Goal: Transaction & Acquisition: Purchase product/service

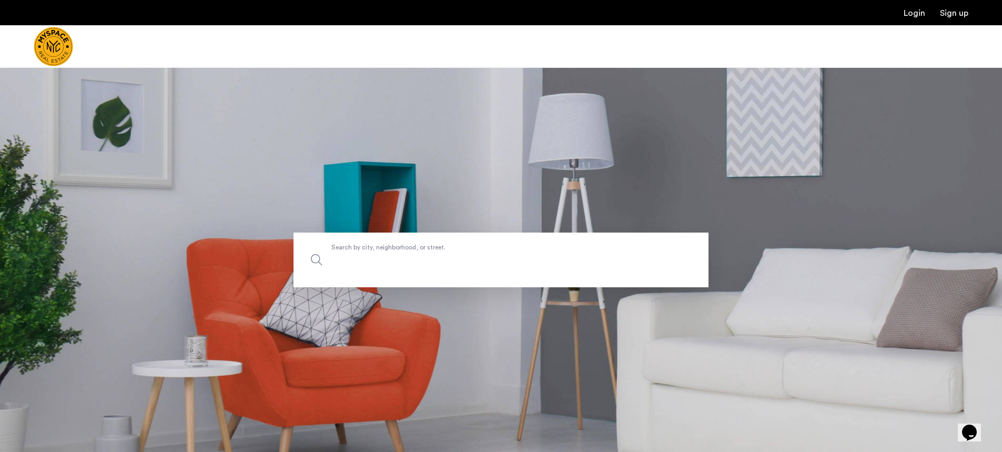
click at [475, 277] on input "Search by city, neighborhood, or street." at bounding box center [500, 259] width 415 height 55
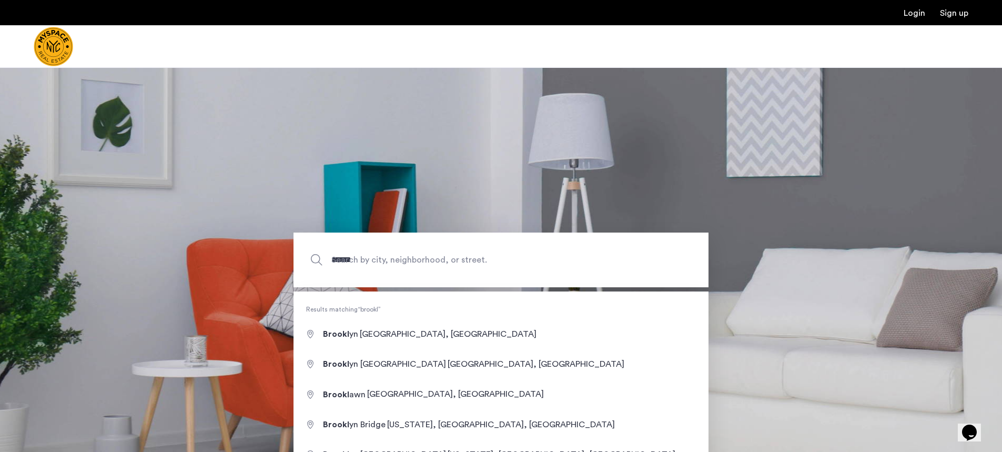
type input "**********"
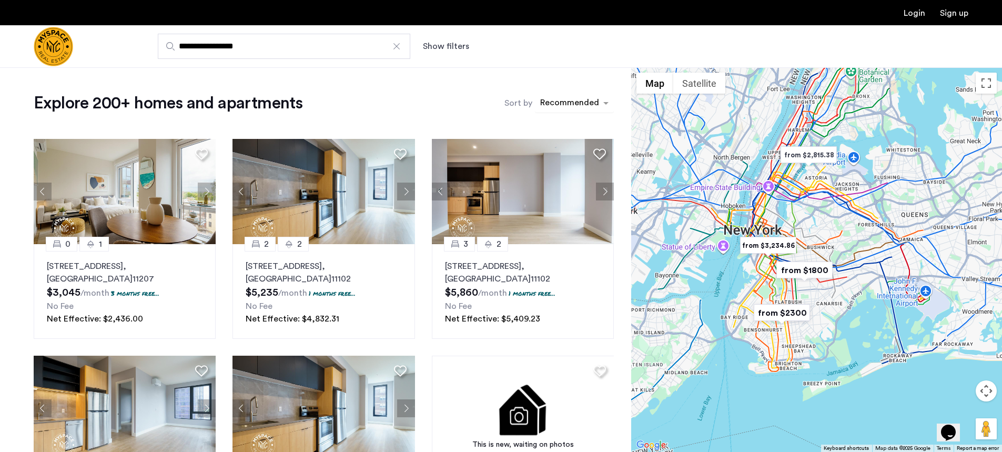
click at [556, 104] on div "sort-apartment" at bounding box center [569, 104] width 62 height 14
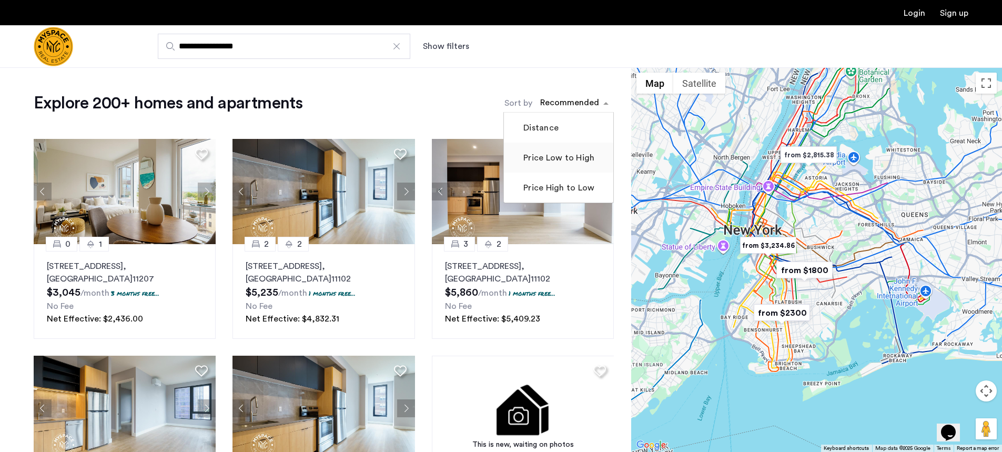
click at [563, 155] on label "Price Low to High" at bounding box center [557, 157] width 73 height 13
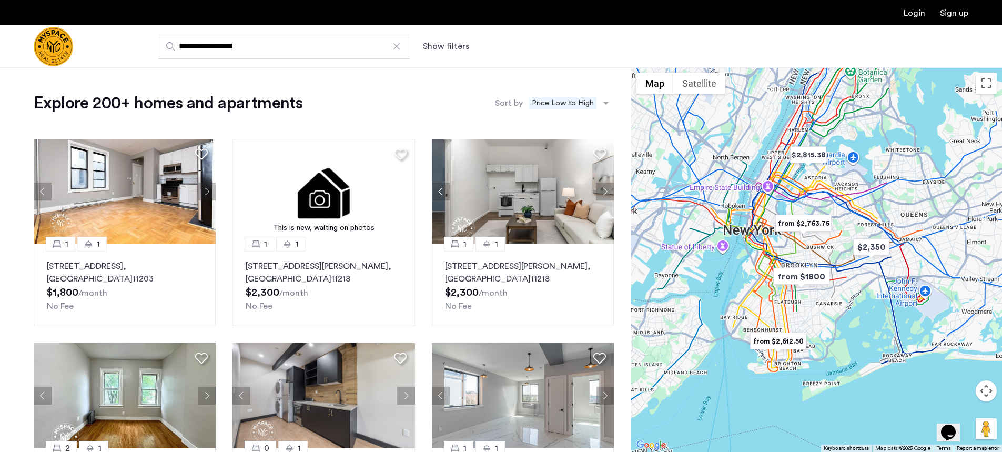
click at [437, 47] on button "Show filters" at bounding box center [446, 46] width 46 height 13
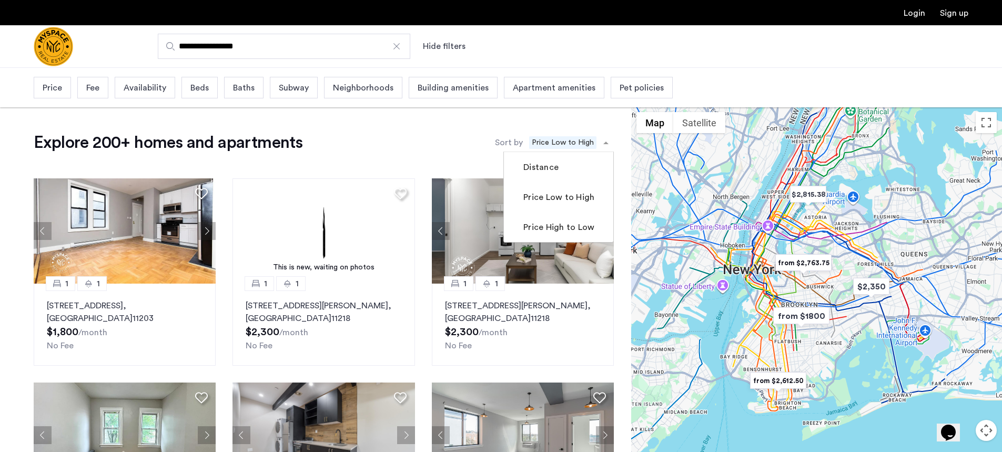
click at [579, 144] on span "Price Low to High" at bounding box center [562, 142] width 67 height 13
click at [472, 132] on div "Explore 200+ homes and apartments Sort by Recommended × Price Low to High Dista…" at bounding box center [324, 142] width 580 height 21
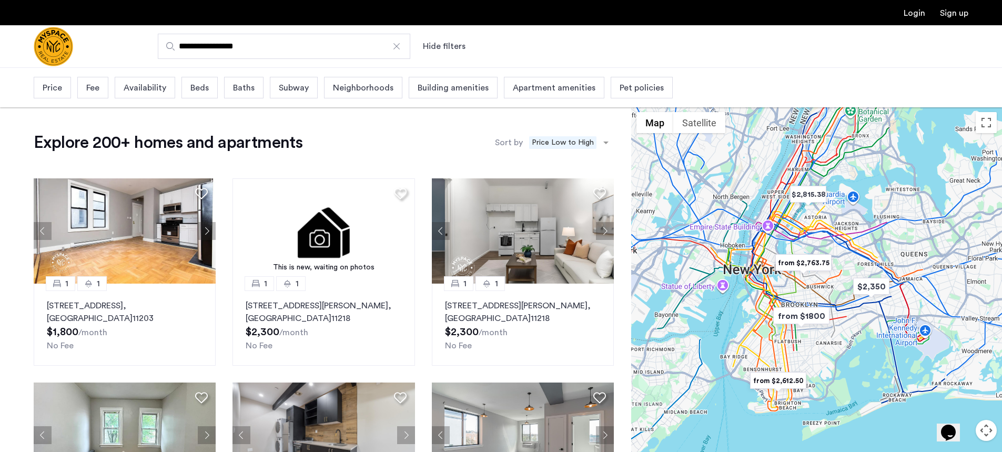
click at [44, 92] on span "Price" at bounding box center [52, 88] width 19 height 13
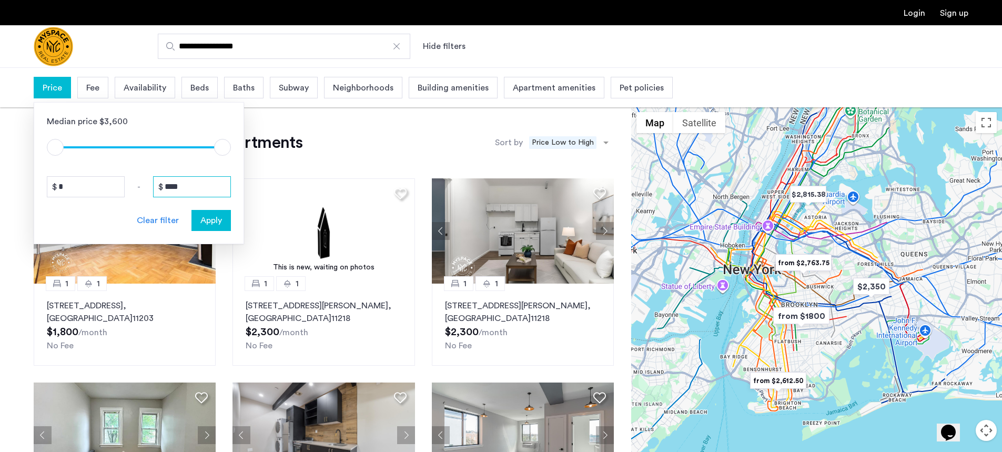
drag, startPoint x: 191, startPoint y: 184, endPoint x: 113, endPoint y: 181, distance: 78.4
click at [113, 181] on div "* - ****" at bounding box center [139, 186] width 184 height 21
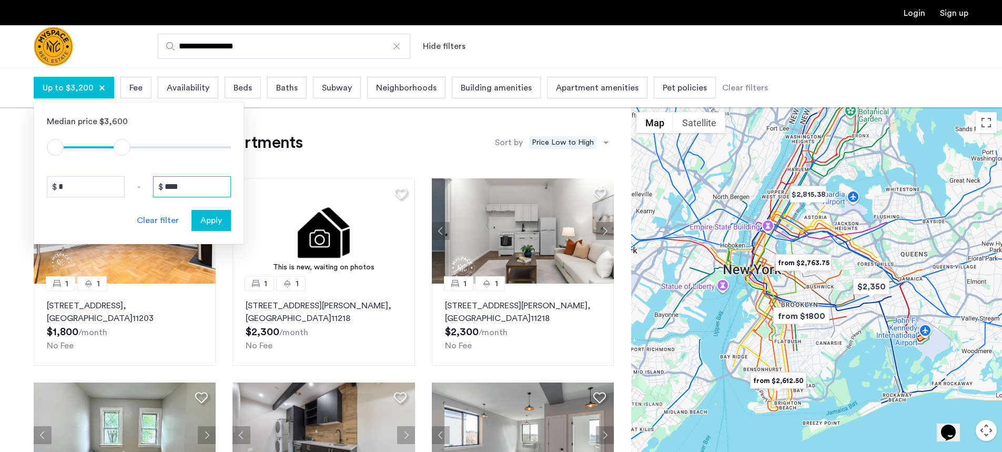
type input "****"
click at [219, 218] on span "Apply" at bounding box center [211, 220] width 22 height 13
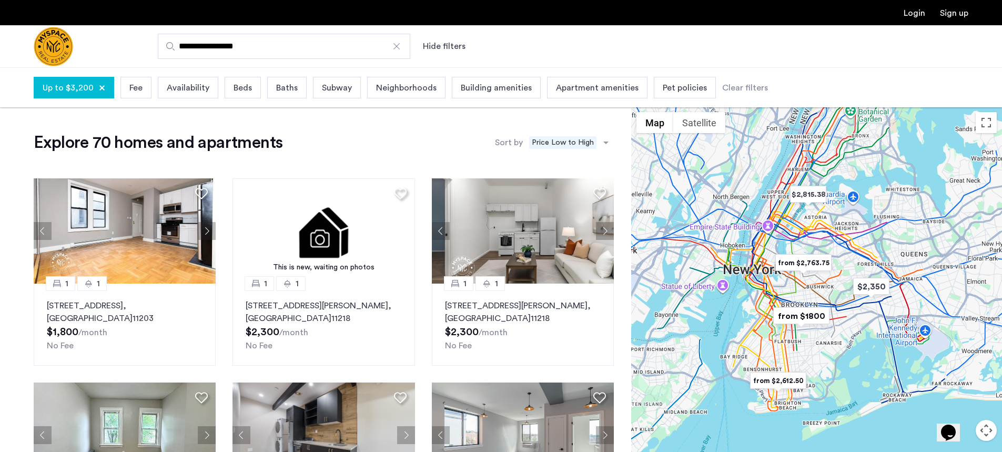
click at [242, 90] on span "Beds" at bounding box center [242, 88] width 18 height 13
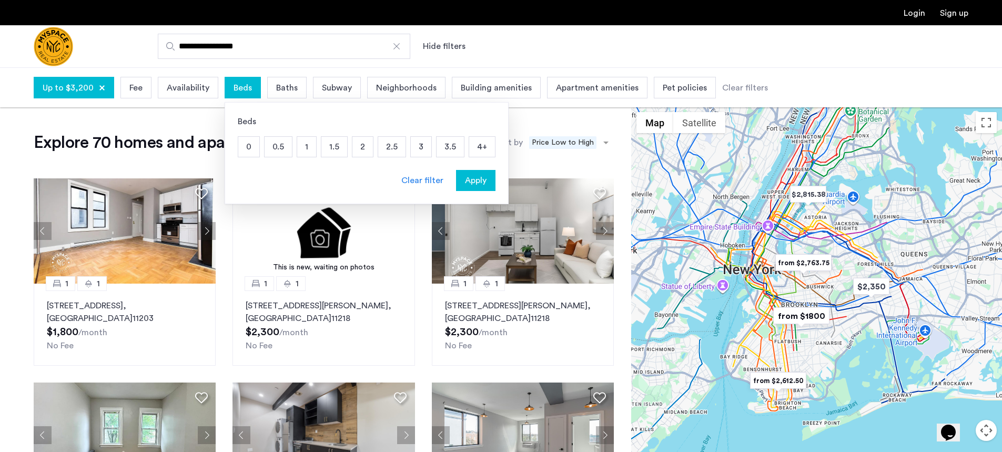
click at [363, 150] on p "2" at bounding box center [362, 147] width 21 height 20
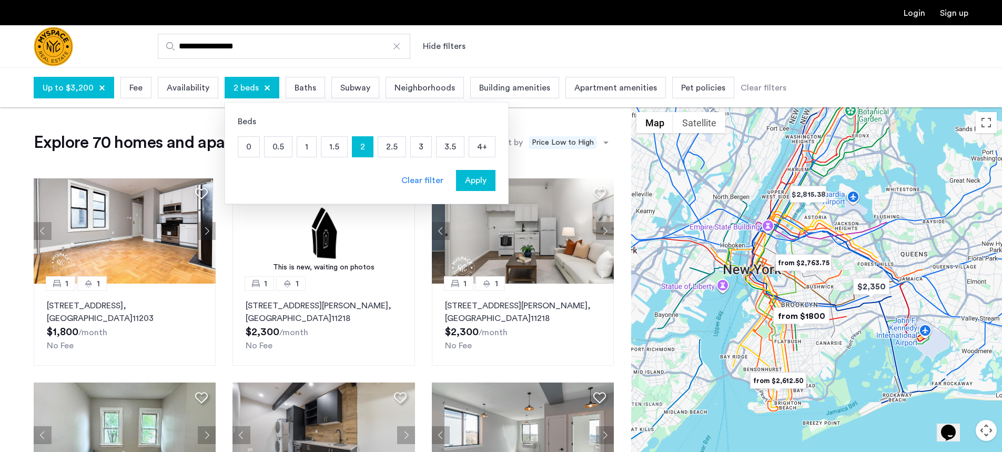
click at [294, 82] on span "Baths" at bounding box center [305, 88] width 22 height 13
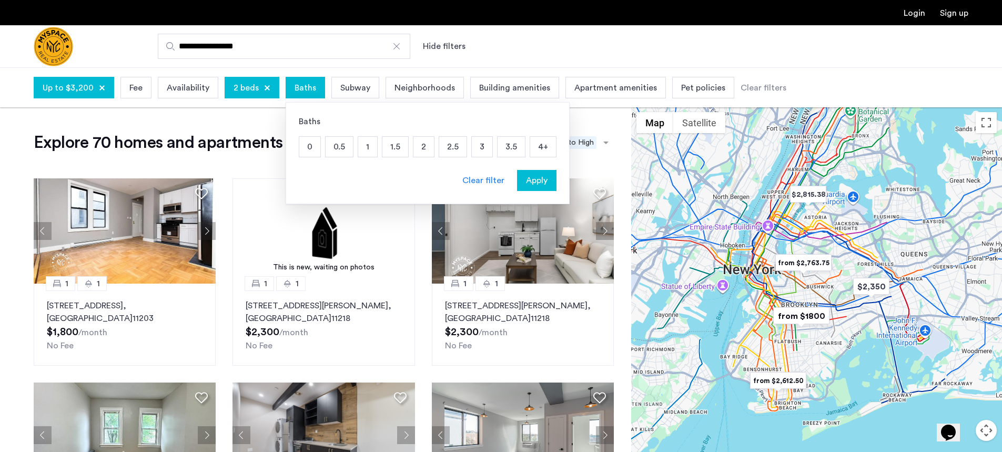
click at [375, 147] on div "0 0.5 1 1.5 2 2.5 3 3.5 4+" at bounding box center [428, 146] width 258 height 21
click at [397, 146] on p "1.5" at bounding box center [395, 147] width 26 height 20
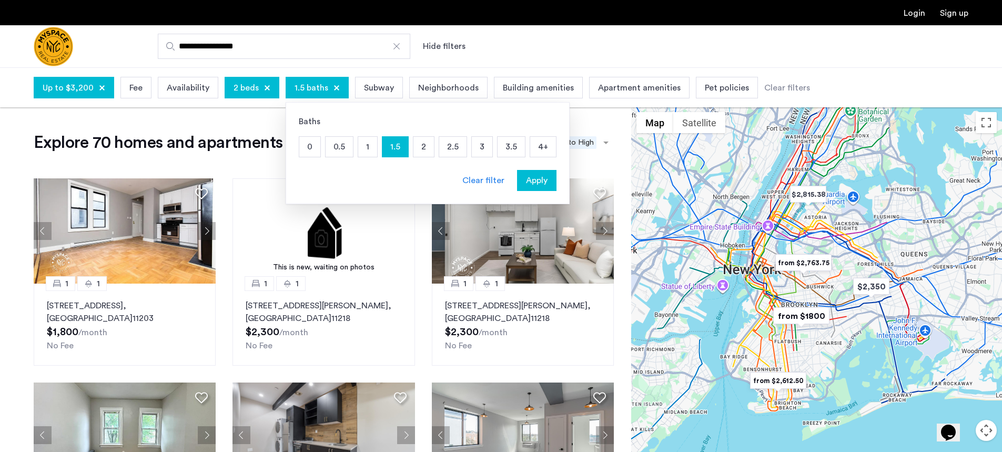
click at [421, 145] on p "2" at bounding box center [423, 147] width 21 height 20
click at [366, 145] on p "1" at bounding box center [367, 147] width 19 height 20
click at [523, 86] on span "Building amenities" at bounding box center [551, 88] width 71 height 13
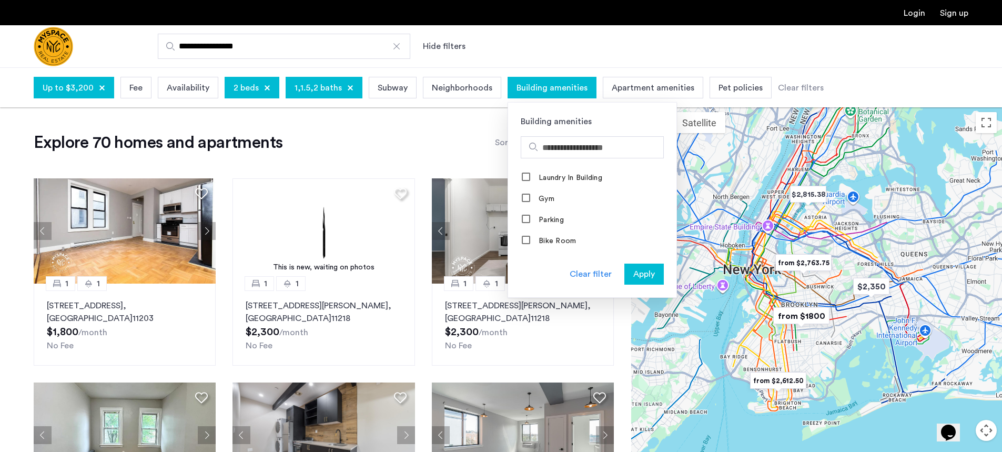
click at [612, 85] on span "Apartment amenities" at bounding box center [653, 88] width 83 height 13
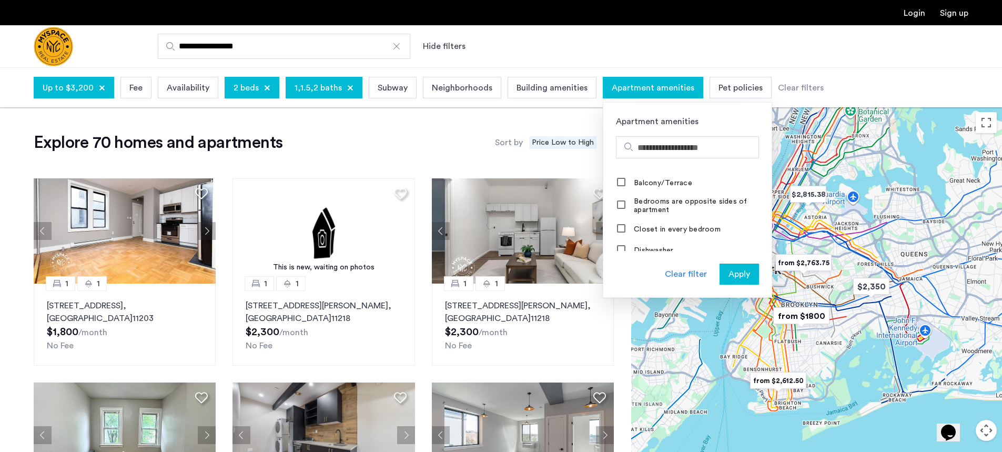
scroll to position [102, 0]
click at [642, 150] on input "Search amenities" at bounding box center [695, 147] width 117 height 13
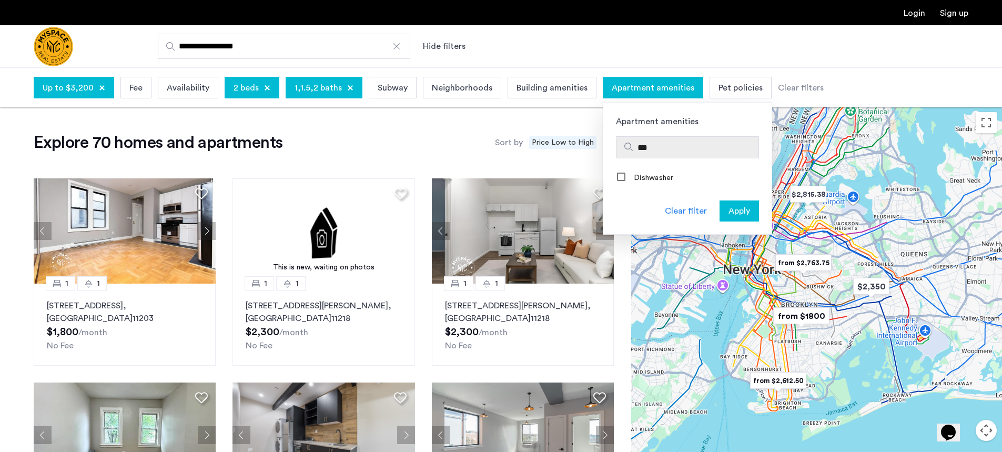
scroll to position [0, 0]
type input "****"
click at [637, 174] on label "Dishwasher" at bounding box center [653, 178] width 42 height 8
click at [728, 212] on span "Apply" at bounding box center [739, 211] width 22 height 13
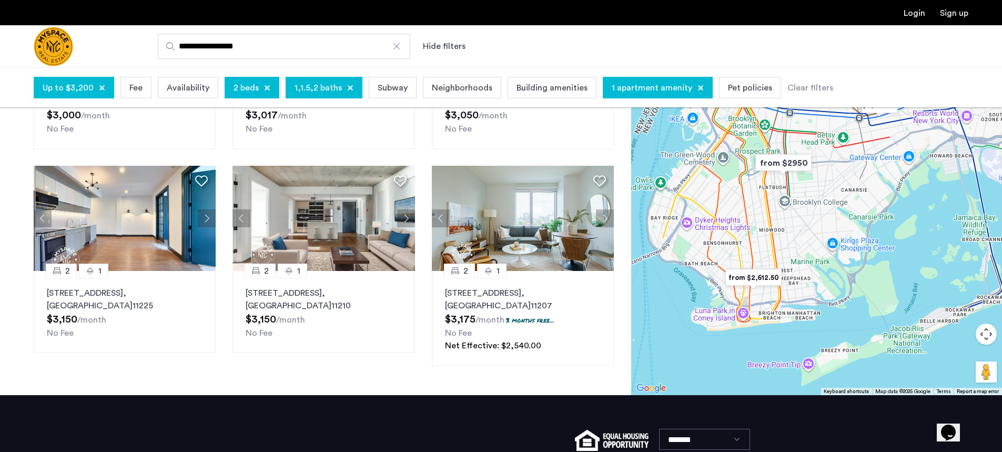
scroll to position [434, 0]
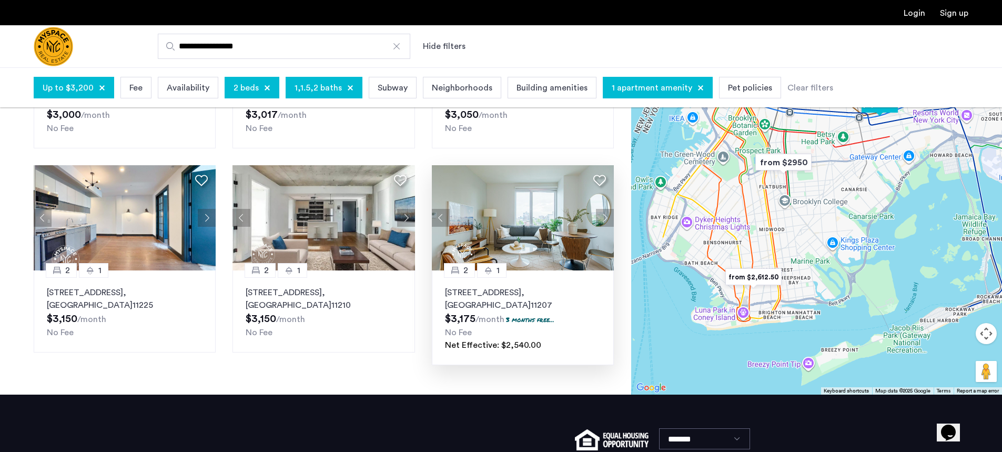
click at [567, 198] on img at bounding box center [523, 217] width 182 height 105
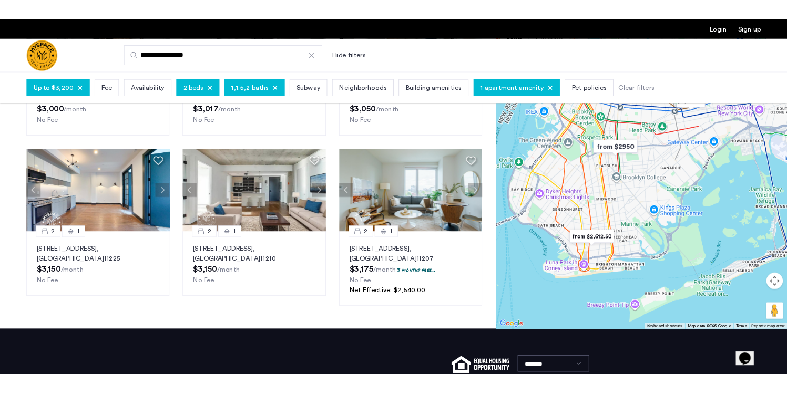
scroll to position [447, 0]
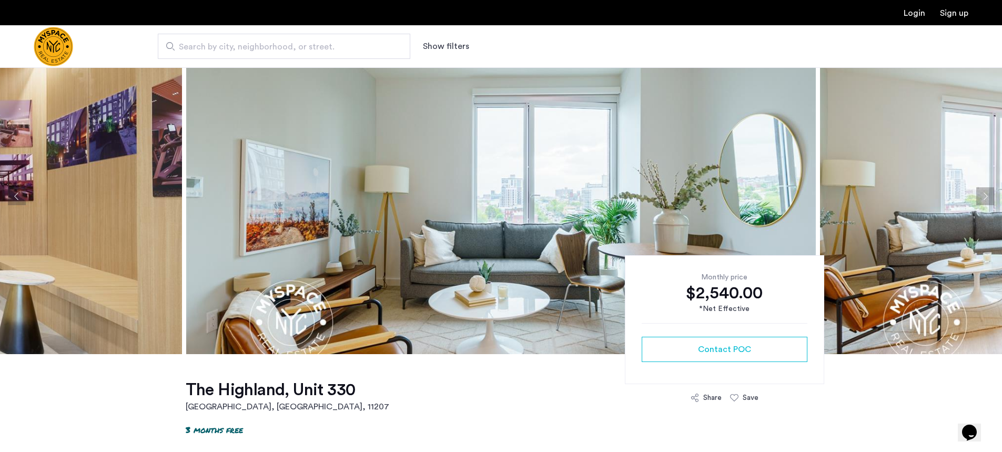
scroll to position [7, 0]
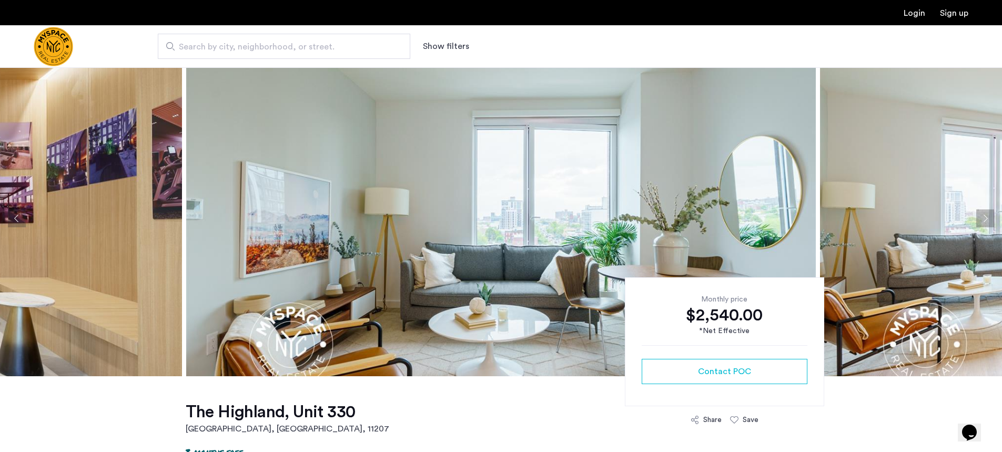
click at [371, 155] on img at bounding box center [500, 218] width 629 height 316
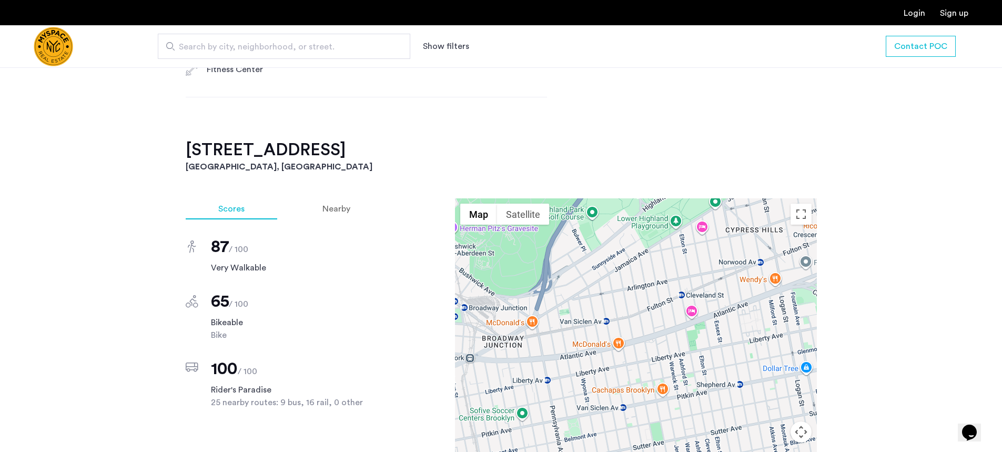
scroll to position [975, 0]
